Goal: Information Seeking & Learning: Compare options

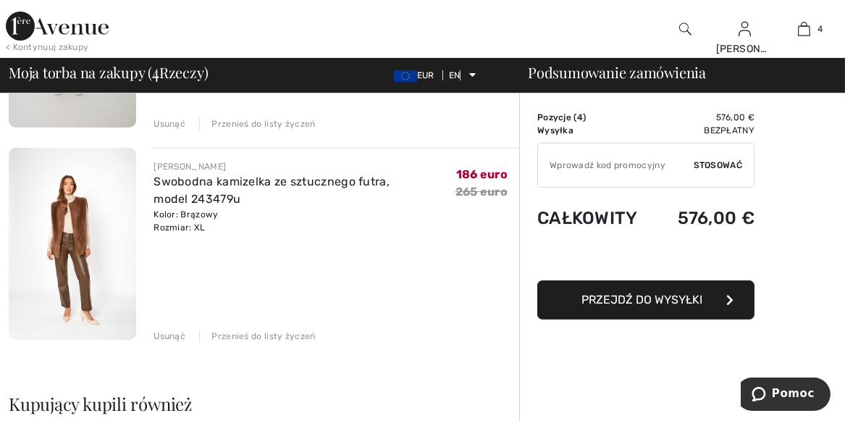
scroll to position [675, 0]
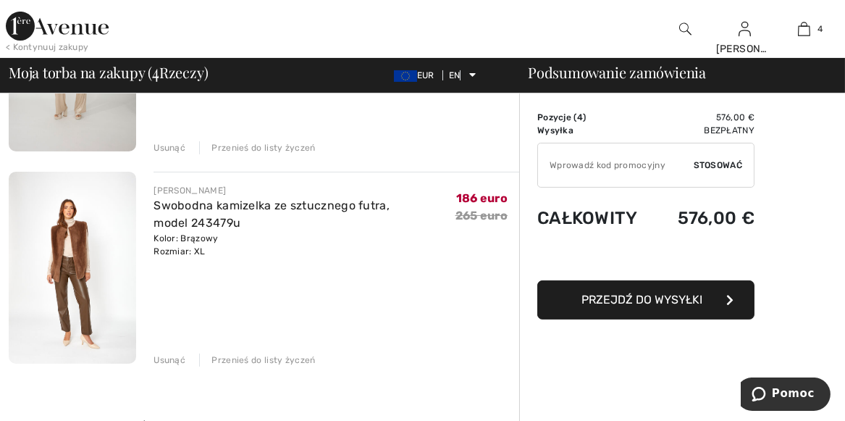
click at [177, 361] on font "Usunąć" at bounding box center [169, 360] width 32 height 10
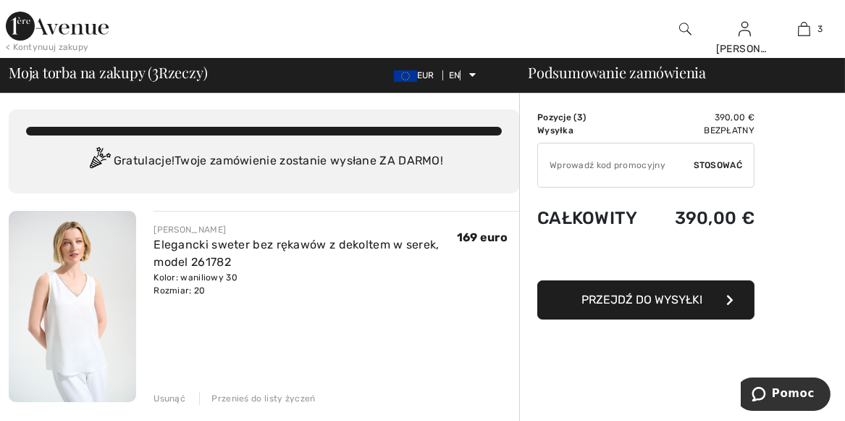
scroll to position [0, 0]
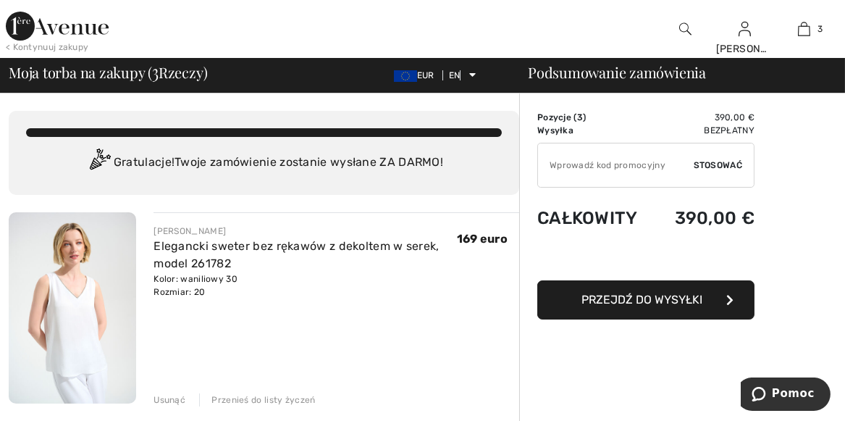
click at [85, 17] on img at bounding box center [57, 26] width 103 height 29
click at [88, 29] on img at bounding box center [57, 26] width 103 height 29
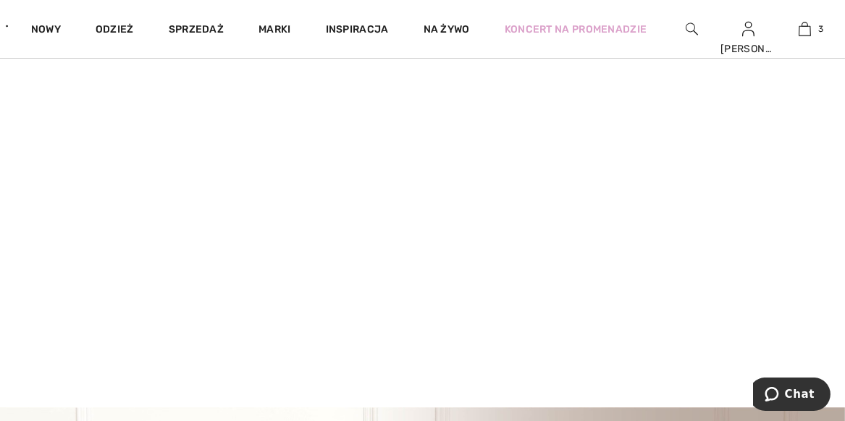
scroll to position [120, 0]
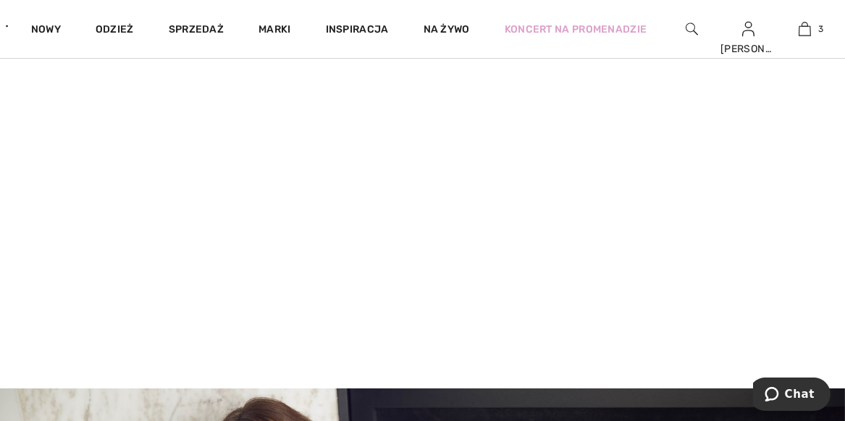
click at [161, 249] on video at bounding box center [422, 177] width 845 height 423
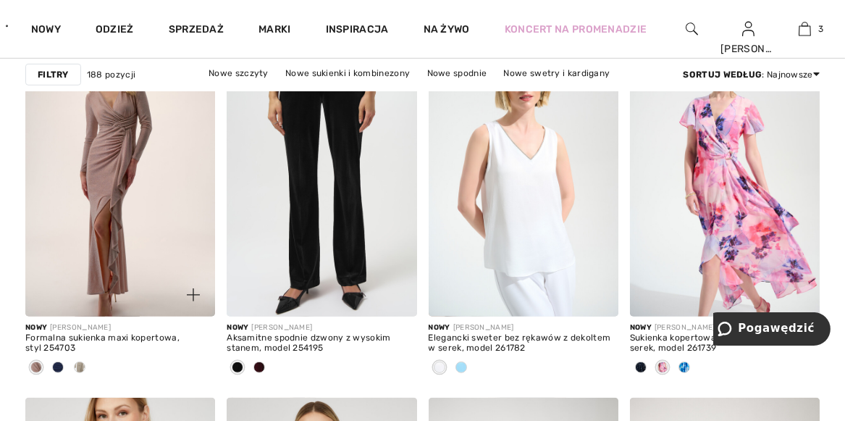
scroll to position [1810, 0]
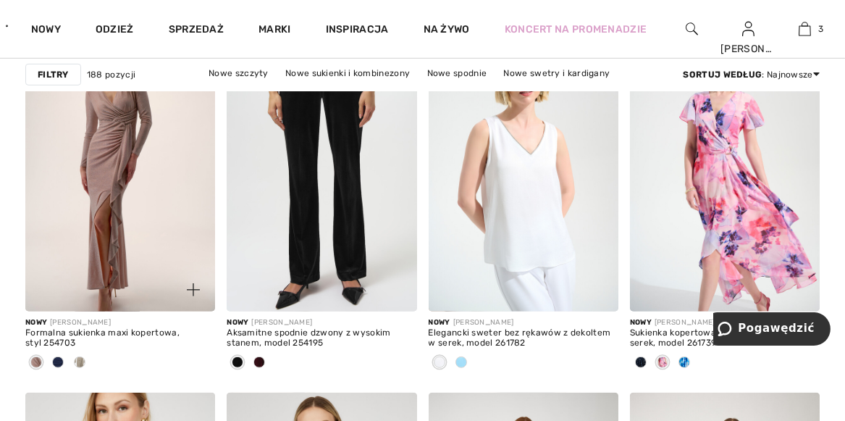
click at [59, 362] on span at bounding box center [58, 362] width 12 height 12
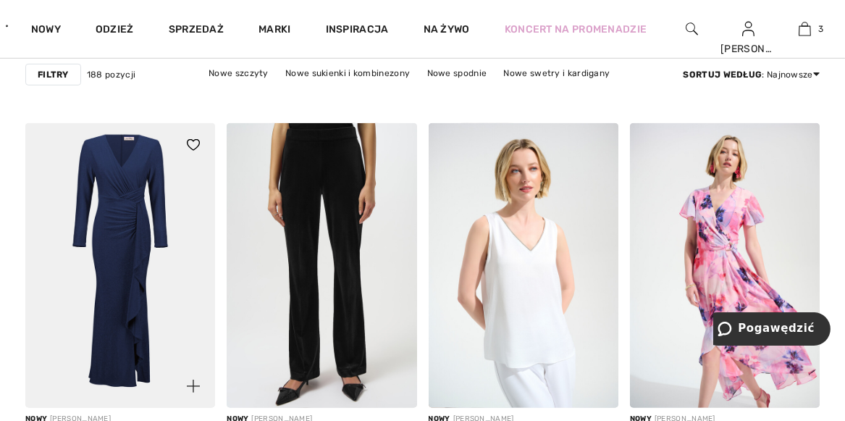
scroll to position [1713, 0]
click at [124, 211] on img at bounding box center [120, 266] width 190 height 285
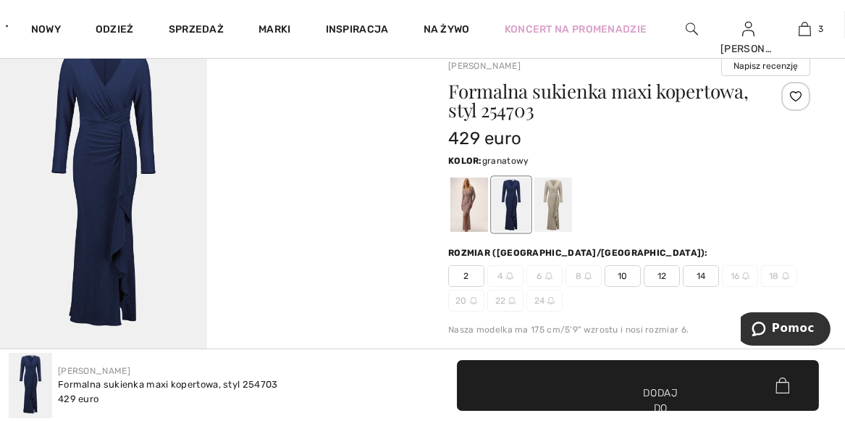
click at [93, 129] on img at bounding box center [103, 193] width 207 height 310
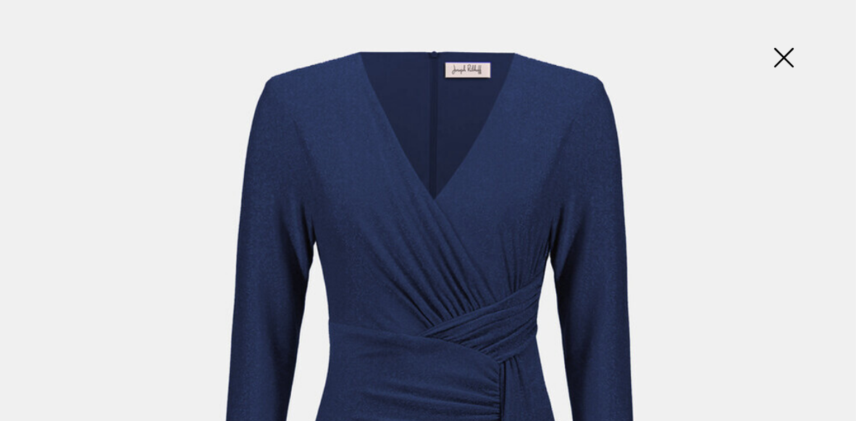
click at [791, 60] on img at bounding box center [783, 59] width 72 height 75
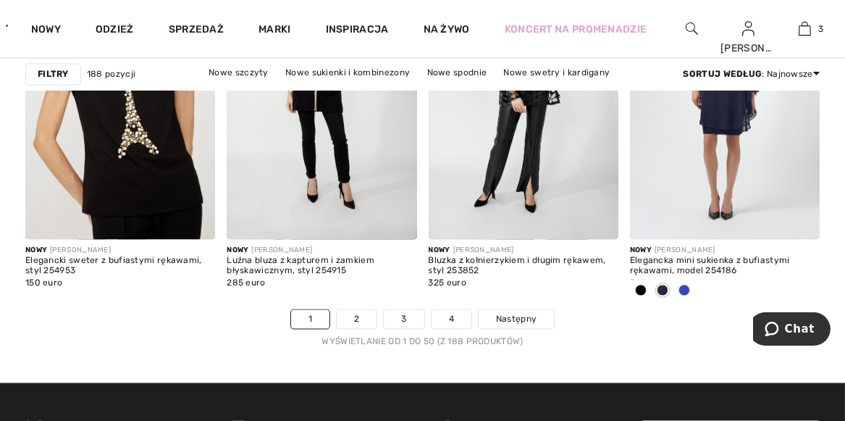
scroll to position [5478, 0]
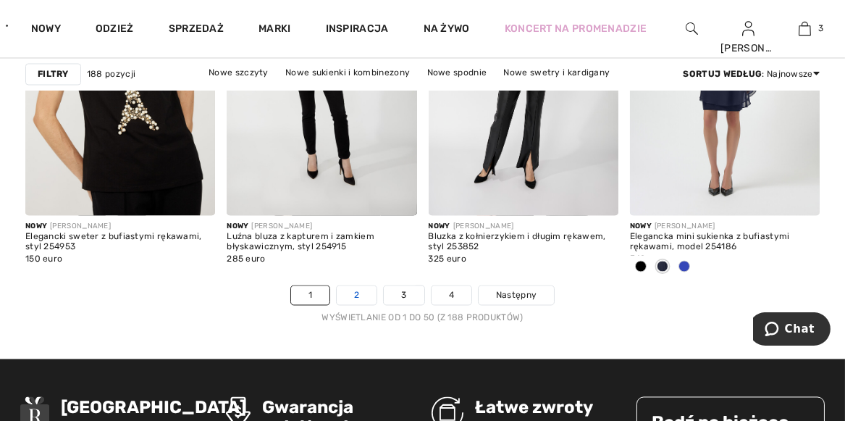
click at [351, 295] on link "2" at bounding box center [357, 295] width 40 height 19
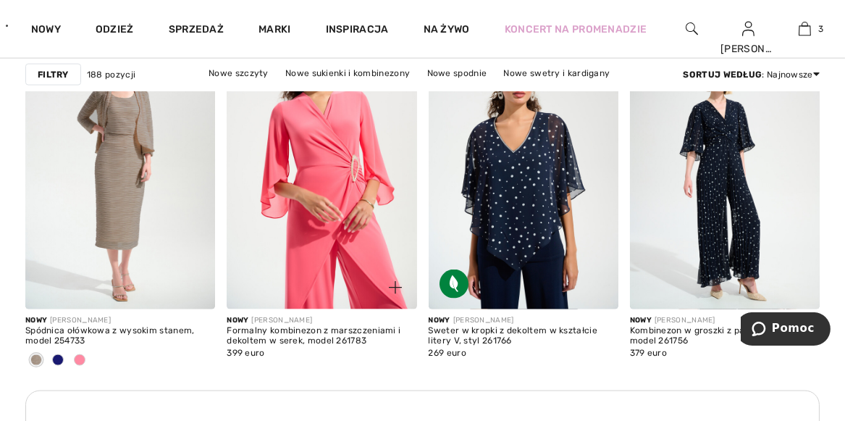
scroll to position [4151, 0]
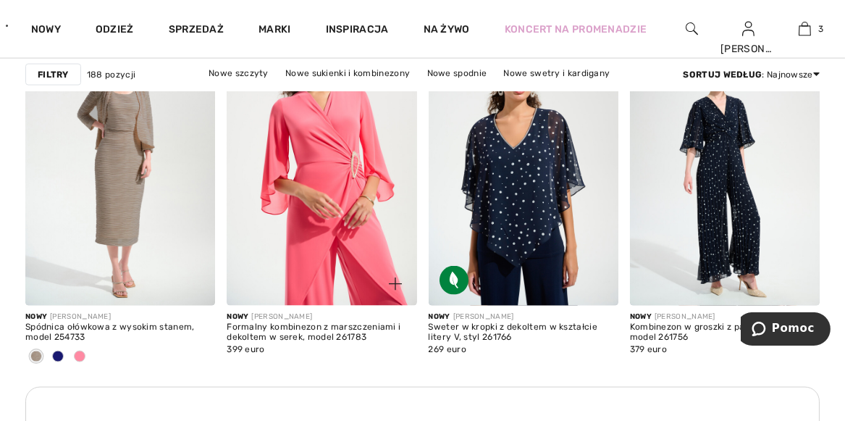
click at [329, 211] on img at bounding box center [322, 163] width 190 height 285
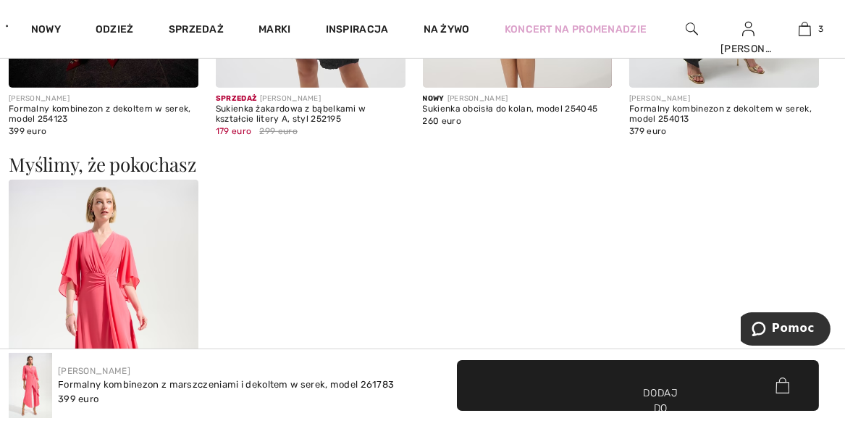
scroll to position [1279, 0]
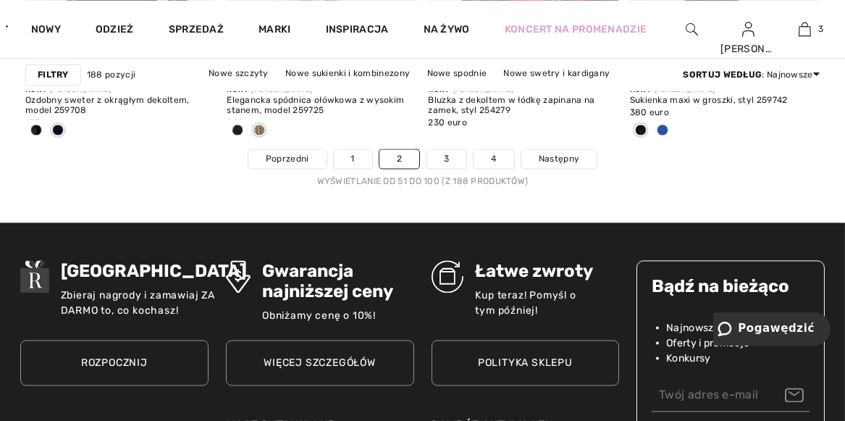
scroll to position [5598, 0]
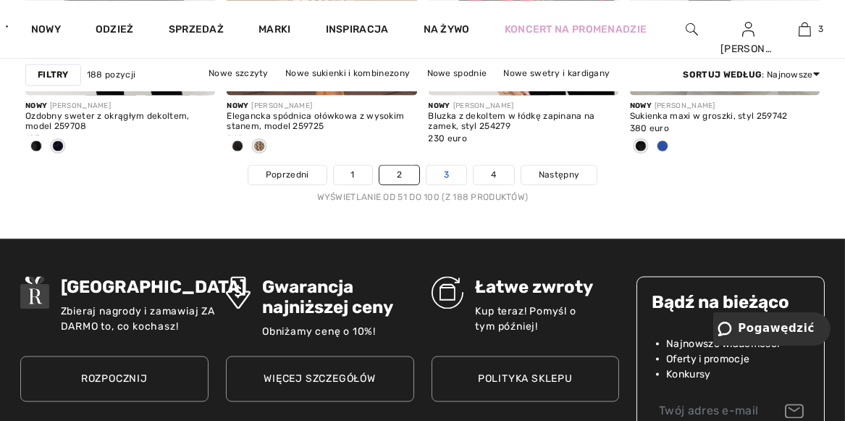
click at [453, 176] on link "3" at bounding box center [446, 174] width 40 height 19
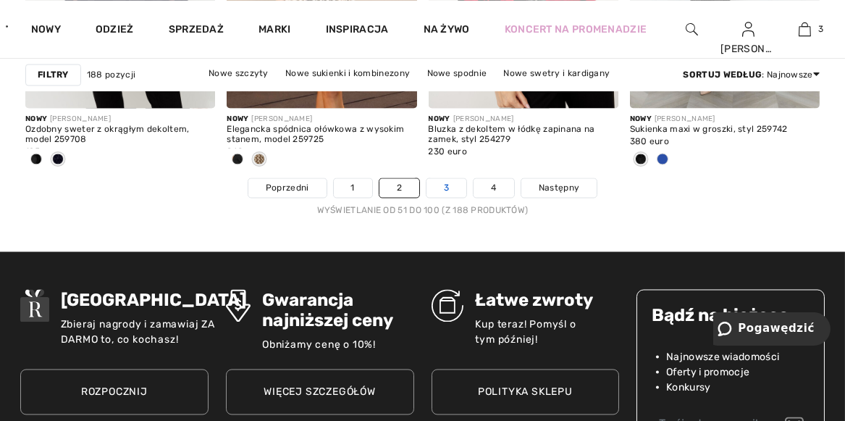
scroll to position [5575, 0]
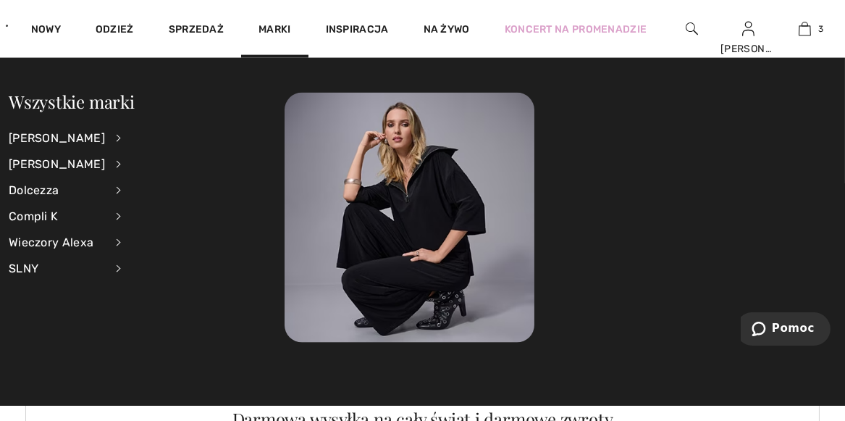
scroll to position [4174, 0]
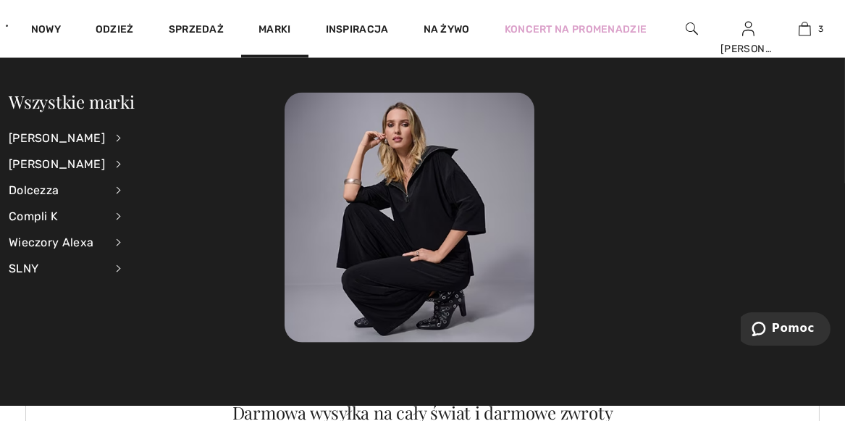
click at [151, 415] on div "Darmowa wysyłka na cały świat i darmowe zwroty" at bounding box center [422, 411] width 761 height 17
click at [65, 143] on font "[PERSON_NAME]" at bounding box center [57, 138] width 96 height 14
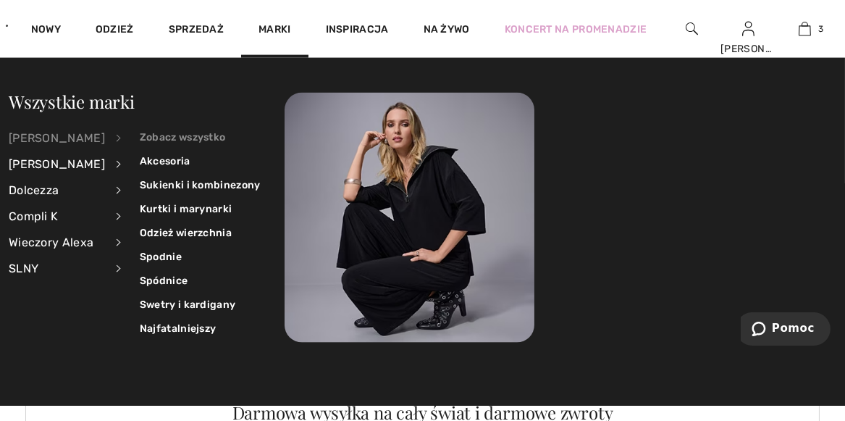
click at [156, 143] on link "Zobacz wszystko" at bounding box center [200, 137] width 121 height 24
click at [172, 136] on font "Zobacz wszystko" at bounding box center [183, 137] width 86 height 12
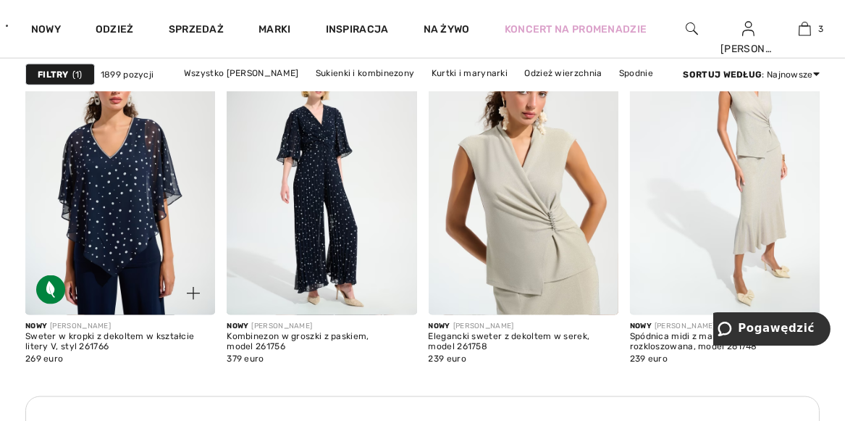
scroll to position [4340, 0]
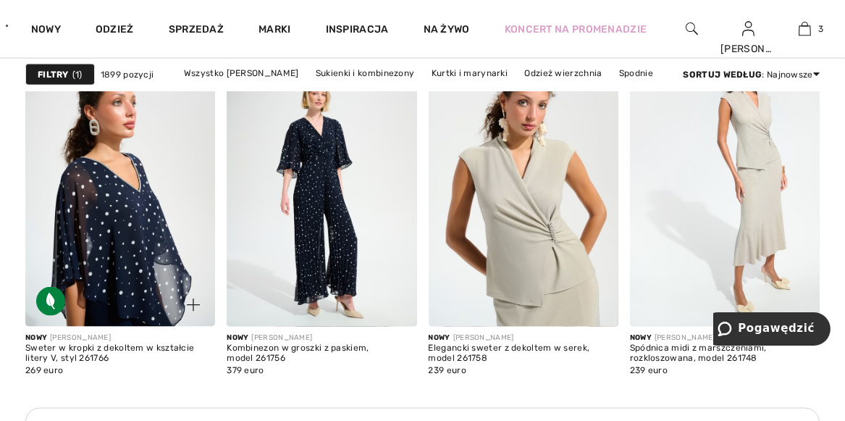
click at [136, 209] on img at bounding box center [120, 184] width 190 height 285
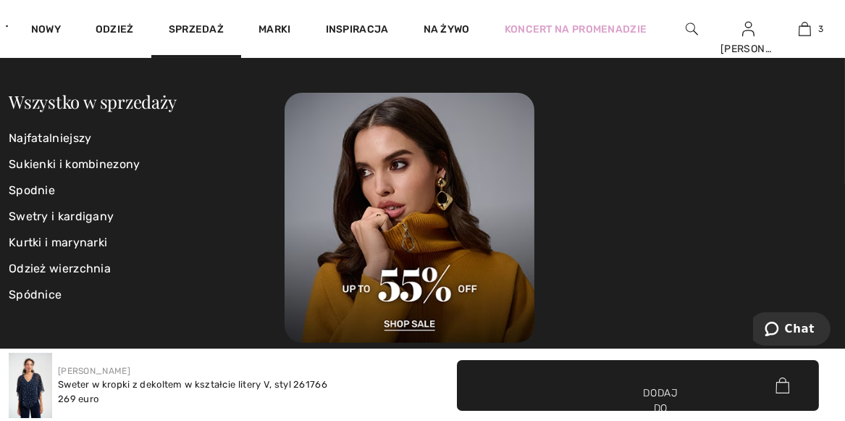
scroll to position [507, 0]
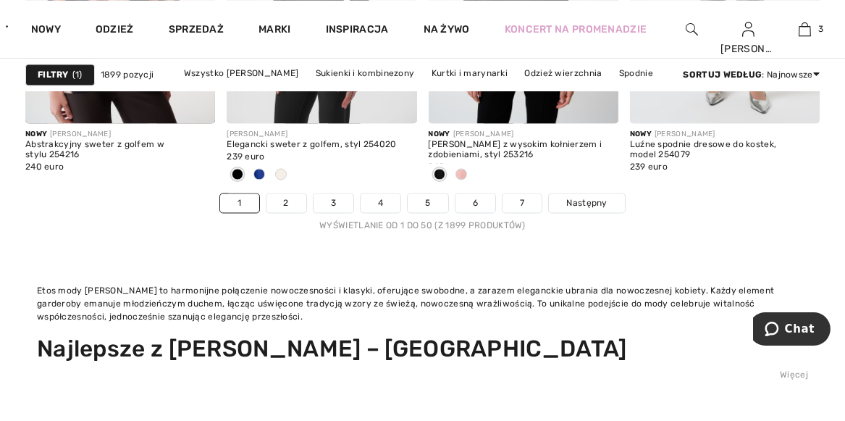
scroll to position [5788, 0]
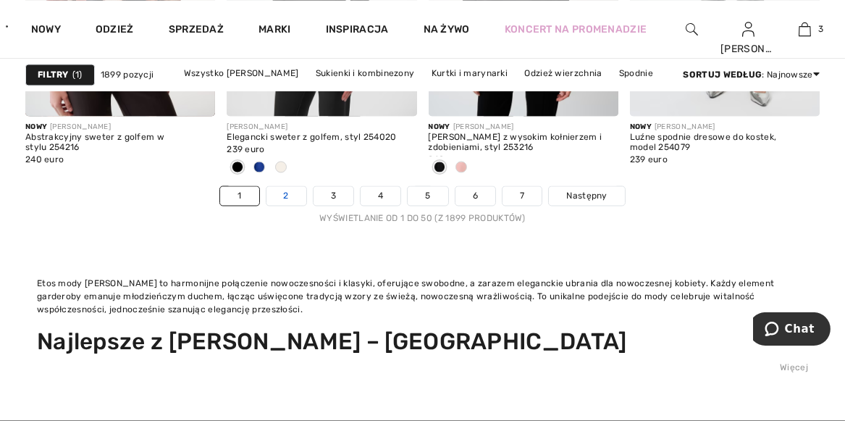
click at [295, 199] on link "2" at bounding box center [286, 195] width 40 height 19
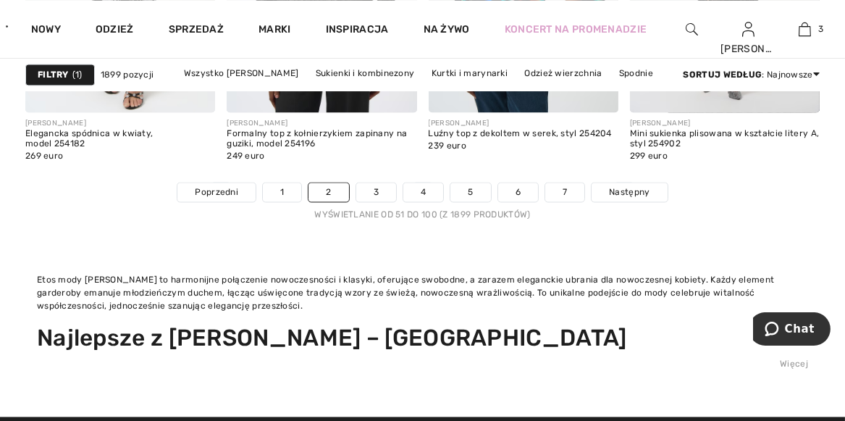
scroll to position [5816, 0]
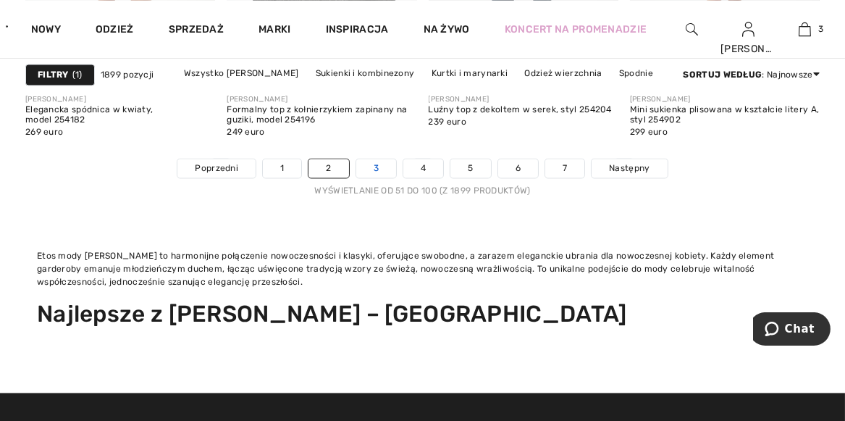
click at [381, 170] on link "3" at bounding box center [376, 168] width 40 height 19
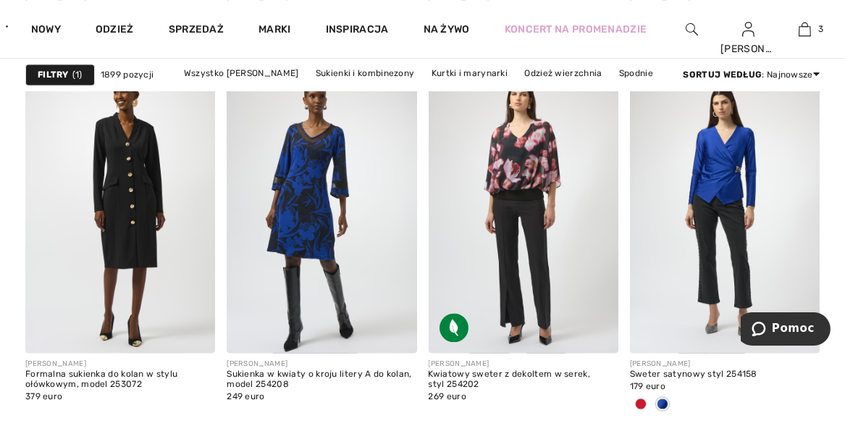
scroll to position [5550, 0]
